Goal: Find specific page/section: Find specific page/section

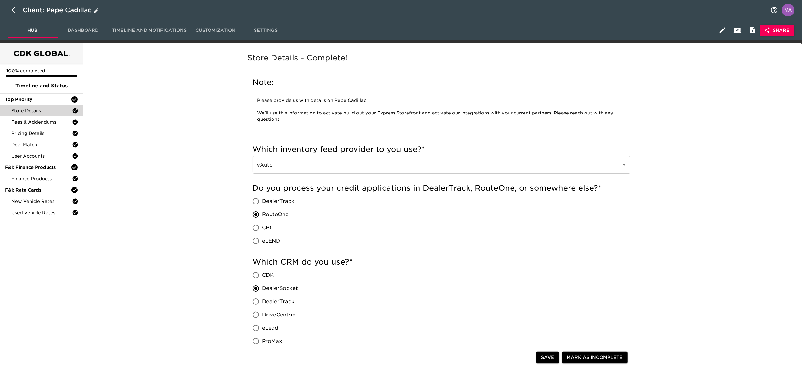
click at [12, 11] on icon "button" at bounding box center [15, 10] width 8 height 8
select select "10"
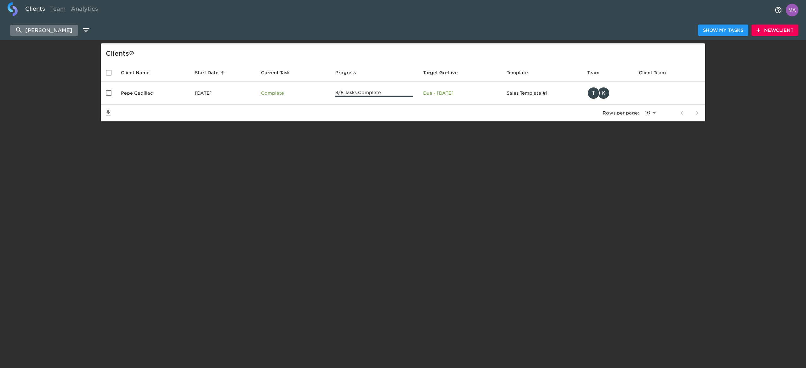
click at [54, 33] on input "[PERSON_NAME]" at bounding box center [44, 30] width 68 height 11
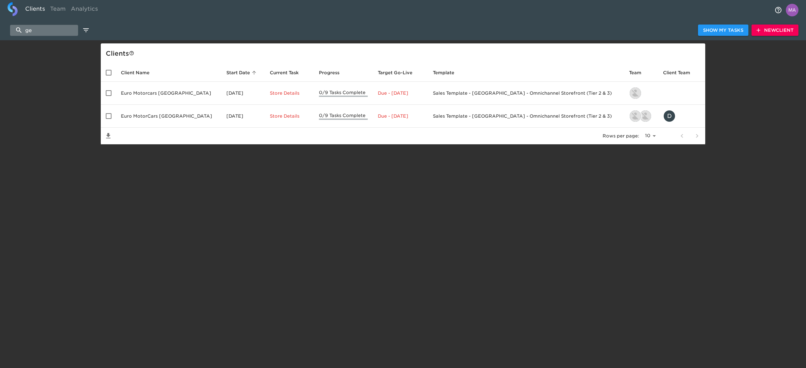
type input "g"
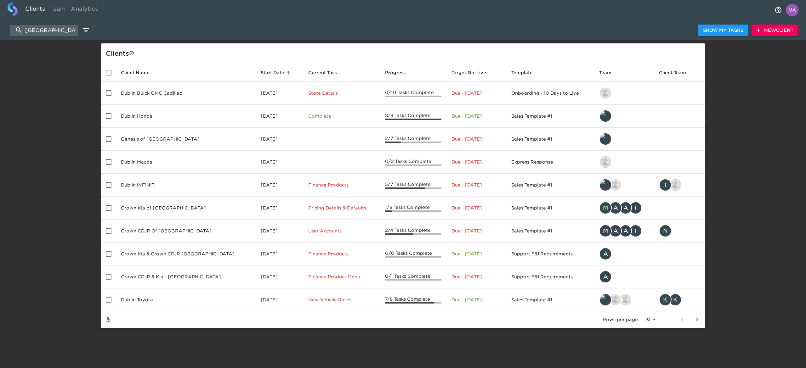
click at [698, 319] on icon "next page" at bounding box center [697, 320] width 8 height 8
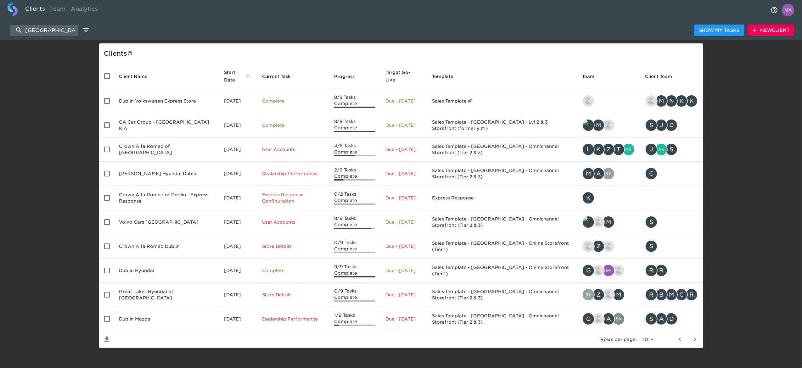
click at [681, 340] on icon "previous page" at bounding box center [680, 340] width 8 height 8
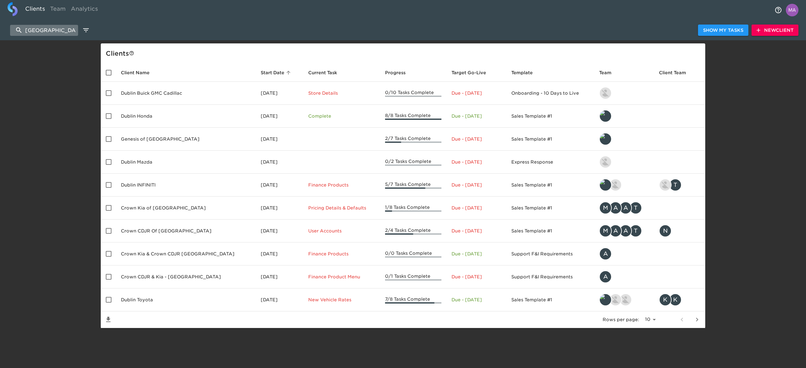
click at [57, 33] on input "[GEOGRAPHIC_DATA]" at bounding box center [44, 30] width 68 height 11
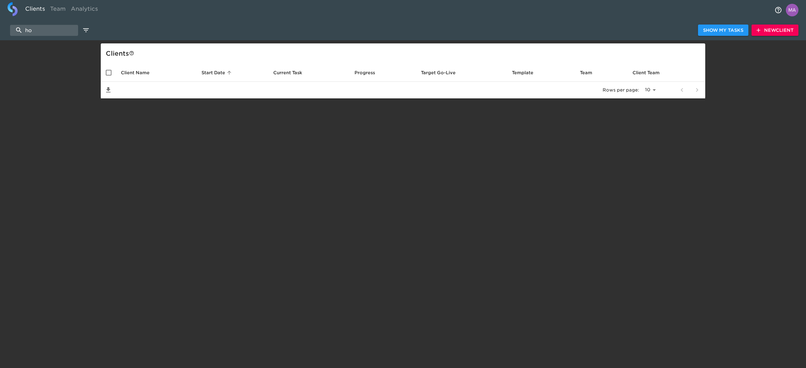
type input "h"
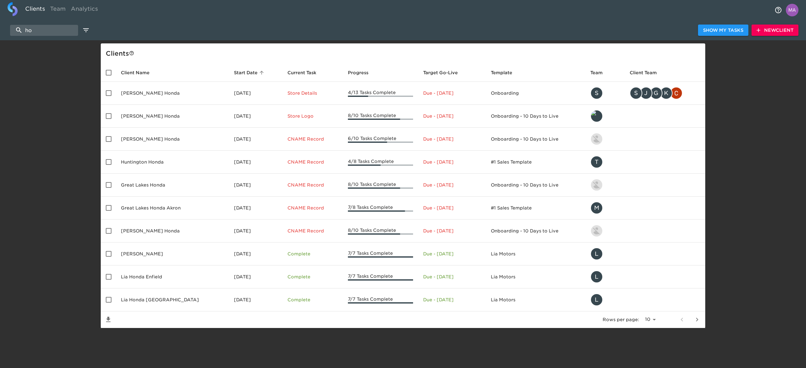
type input "h"
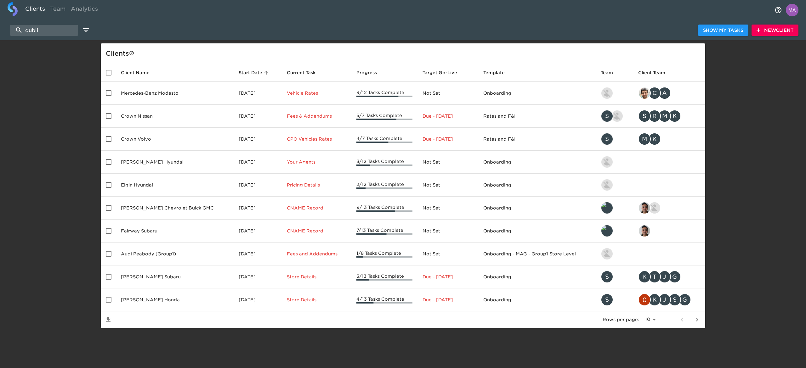
type input "[GEOGRAPHIC_DATA]"
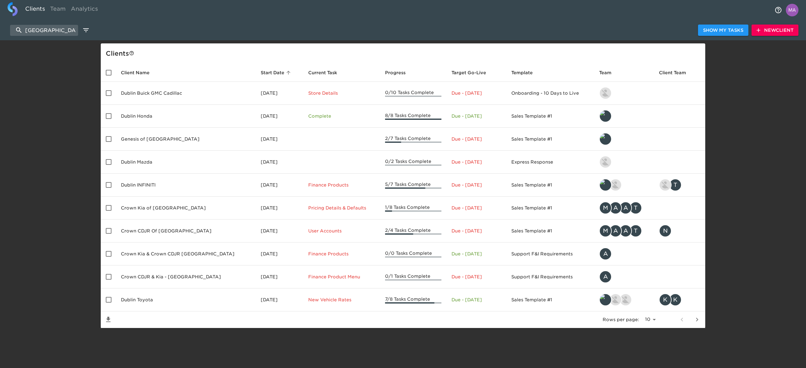
click at [261, 69] on span "Start Date sorted ascending" at bounding box center [277, 73] width 32 height 8
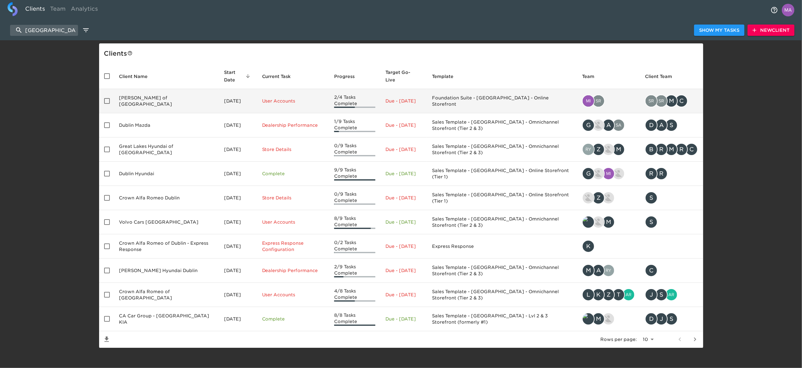
click at [170, 104] on td "[PERSON_NAME] of [GEOGRAPHIC_DATA]" at bounding box center [166, 101] width 105 height 24
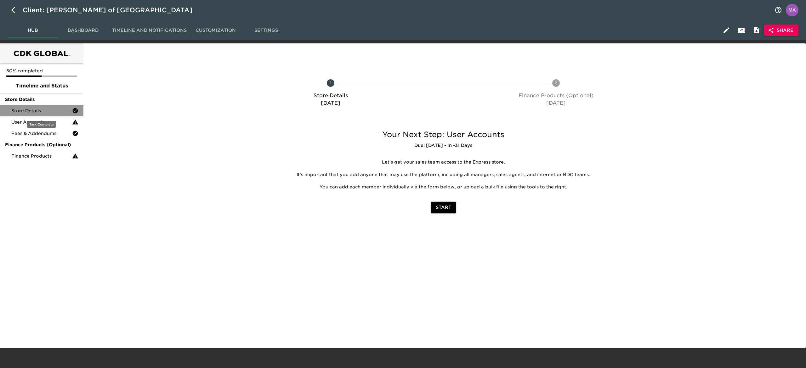
click at [42, 111] on span "Store Details" at bounding box center [41, 111] width 61 height 6
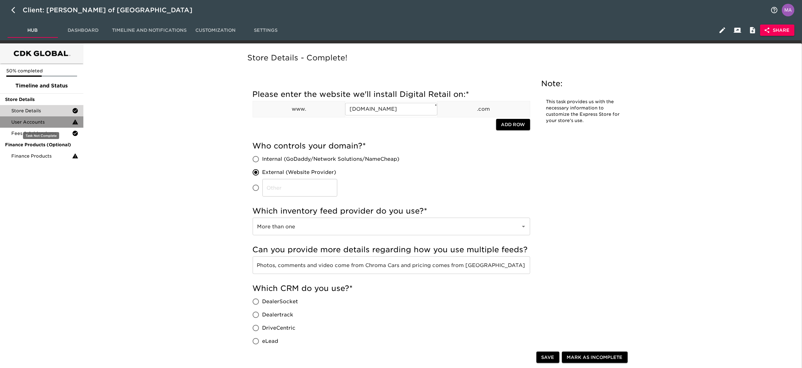
click at [38, 124] on span "User Accounts" at bounding box center [41, 122] width 61 height 6
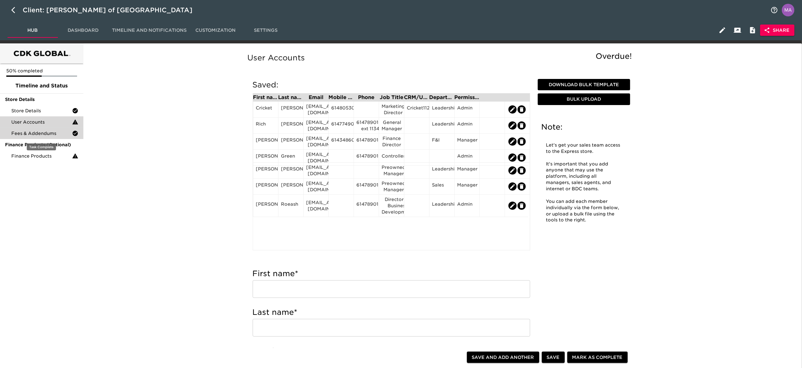
click at [35, 133] on span "Fees & Addendums" at bounding box center [41, 133] width 61 height 6
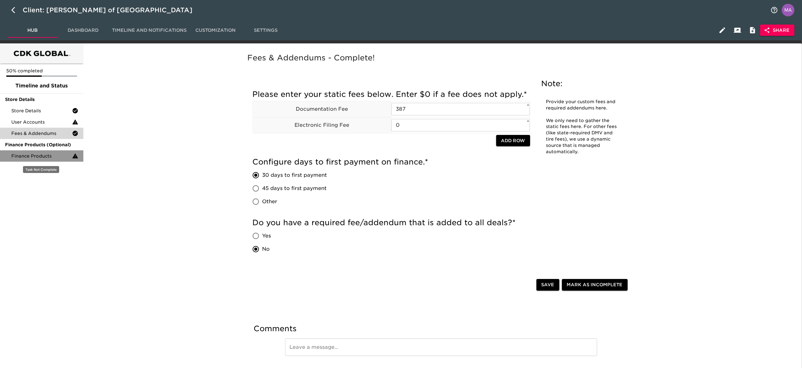
click at [40, 153] on span "Finance Products" at bounding box center [41, 156] width 61 height 6
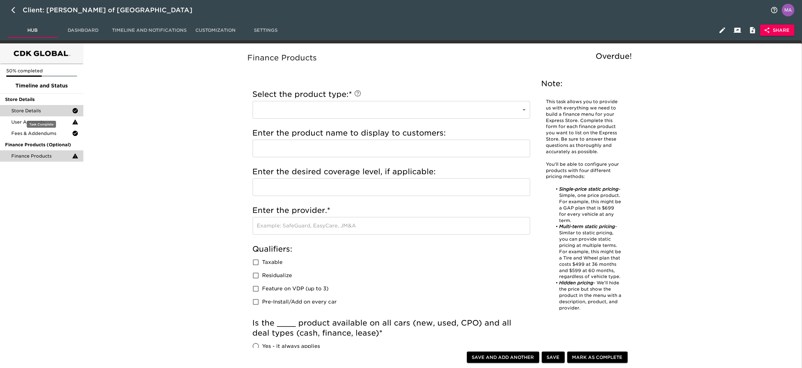
click at [37, 108] on span "Store Details" at bounding box center [41, 111] width 61 height 6
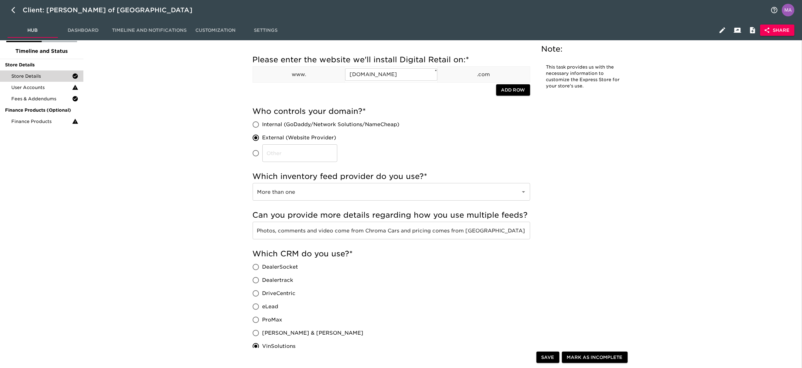
scroll to position [63, 0]
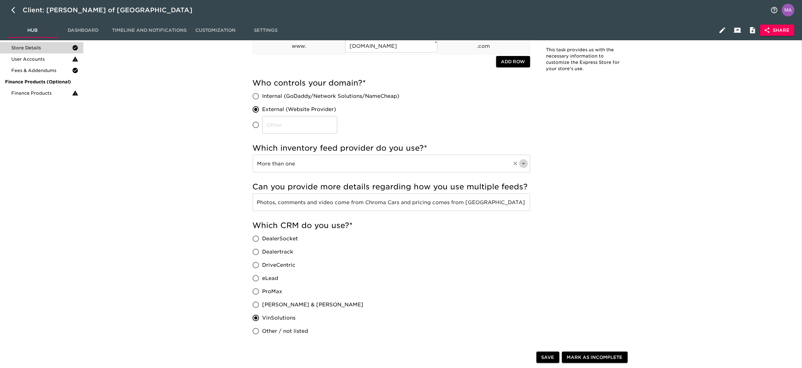
click at [525, 164] on icon "Open" at bounding box center [524, 164] width 8 height 8
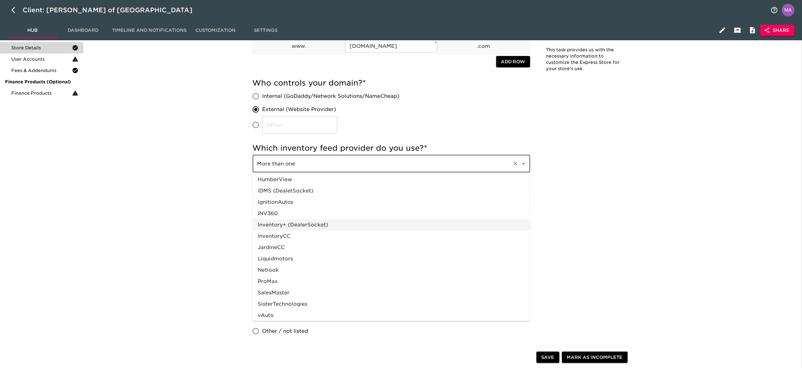
scroll to position [277, 0]
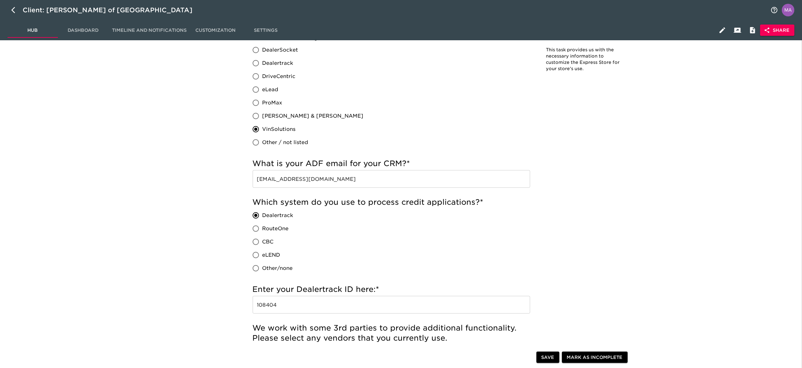
scroll to position [0, 0]
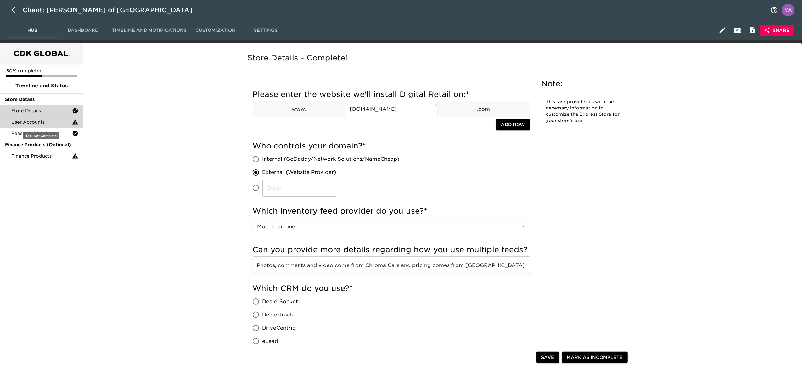
click at [34, 124] on span "User Accounts" at bounding box center [41, 122] width 61 height 6
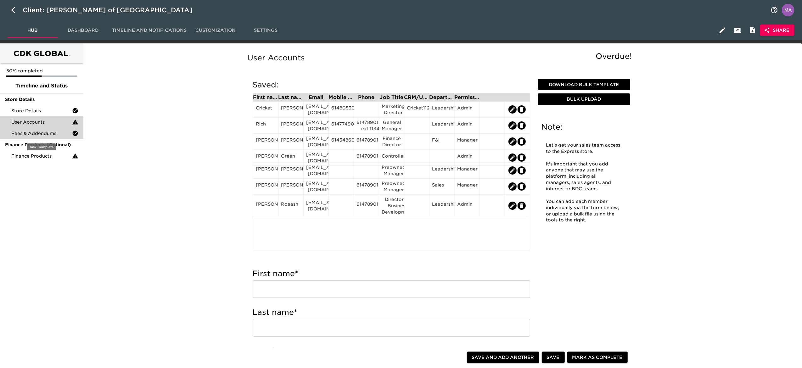
click at [34, 133] on span "Fees & Addendums" at bounding box center [41, 133] width 61 height 6
